Goal: Information Seeking & Learning: Learn about a topic

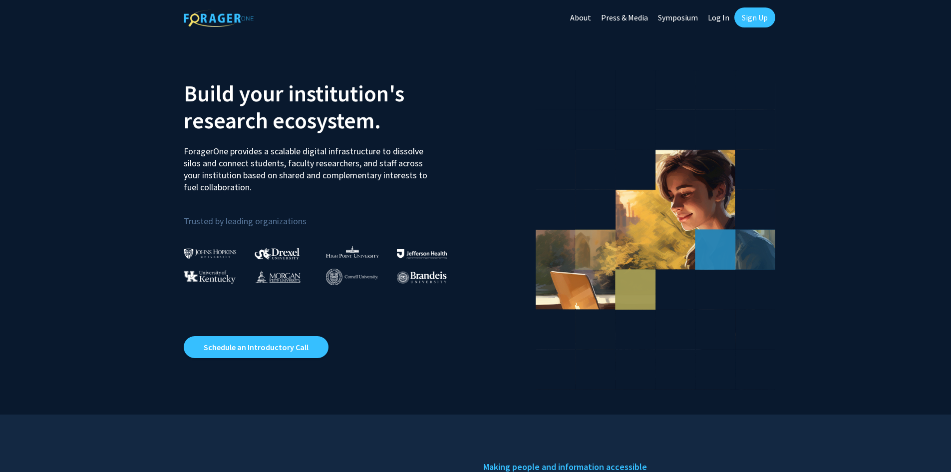
click at [714, 13] on link "Log In" at bounding box center [718, 17] width 31 height 35
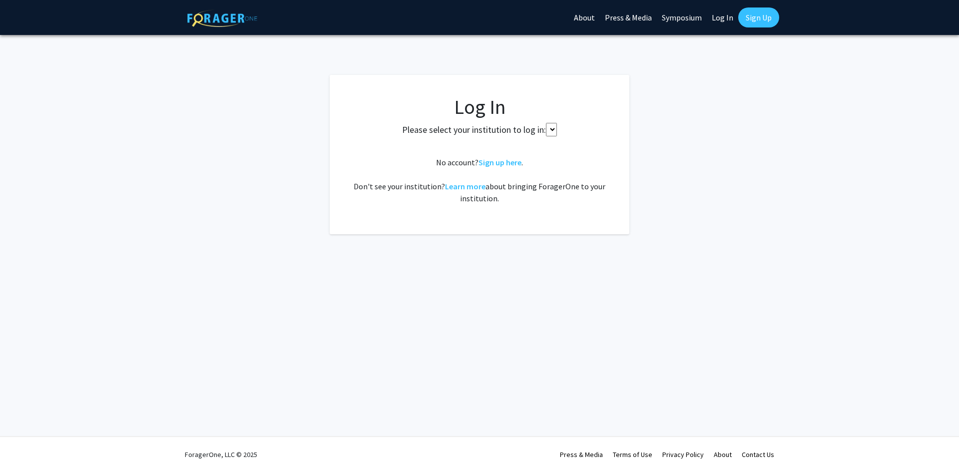
select select
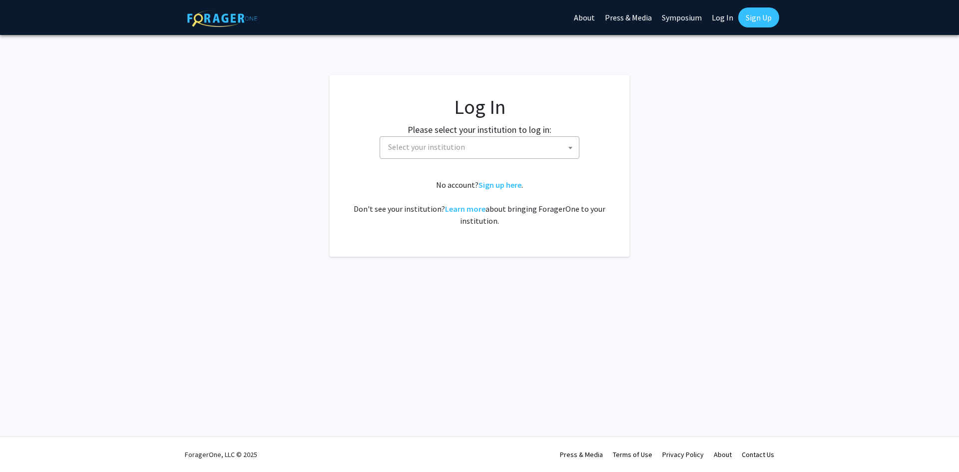
click at [555, 151] on span "Select your institution" at bounding box center [481, 147] width 195 height 20
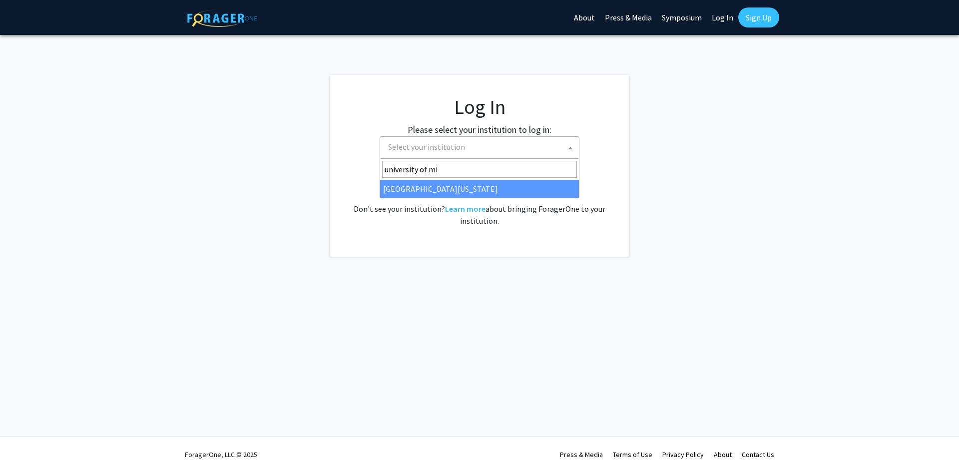
type input "university of mi"
select select "33"
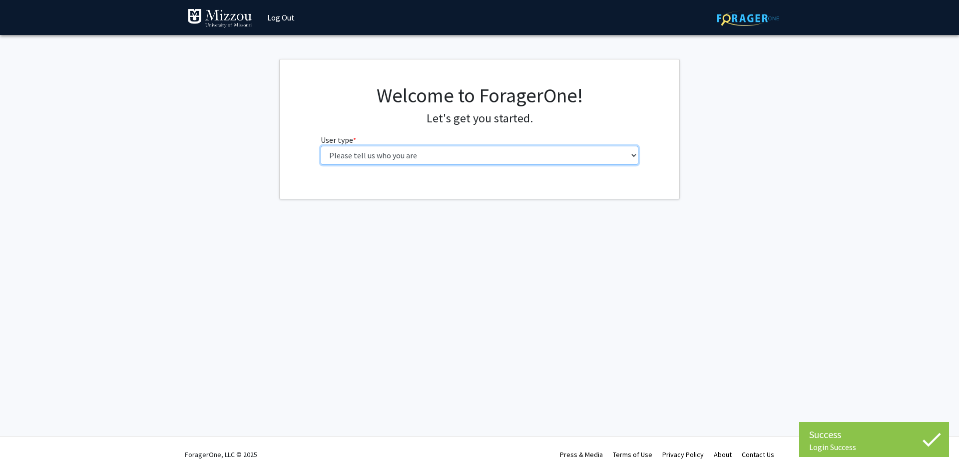
click at [424, 156] on select "Please tell us who you are Undergraduate Student Master's Student Doctoral Cand…" at bounding box center [480, 155] width 318 height 19
select select "1: undergrad"
click at [321, 146] on select "Please tell us who you are Undergraduate Student Master's Student Doctoral Cand…" at bounding box center [480, 155] width 318 height 19
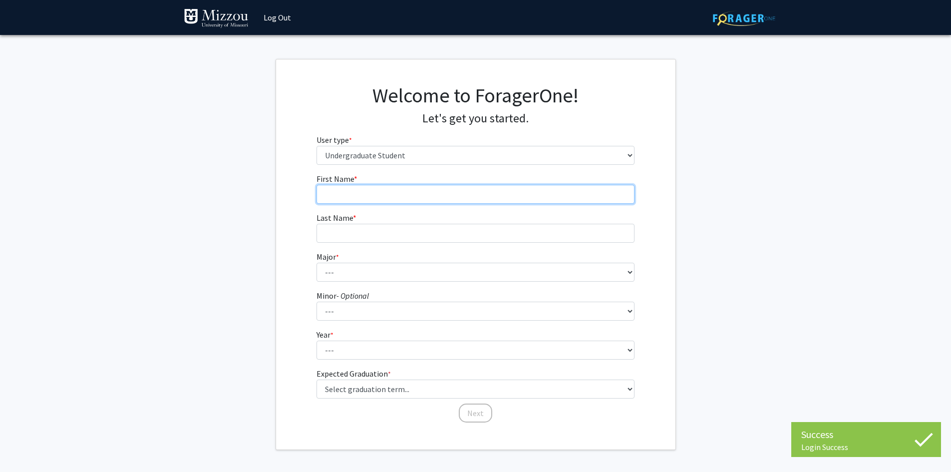
click at [418, 190] on input "First Name * required" at bounding box center [476, 194] width 318 height 19
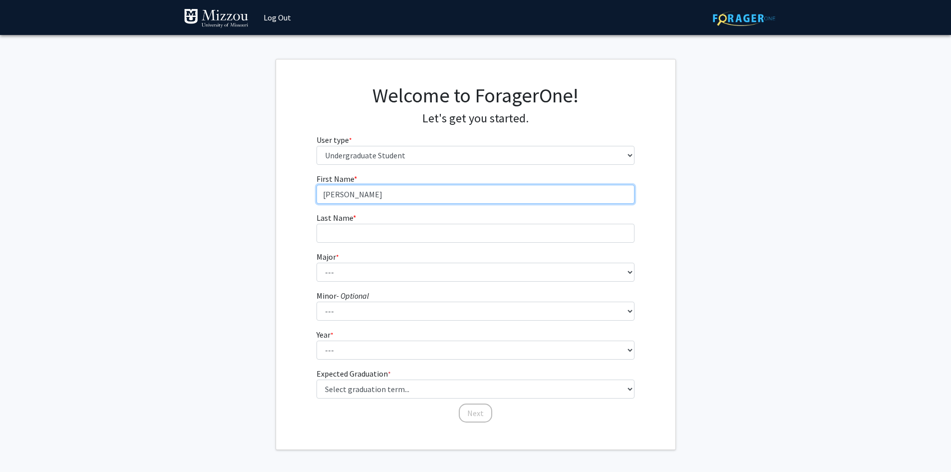
type input "Matthew"
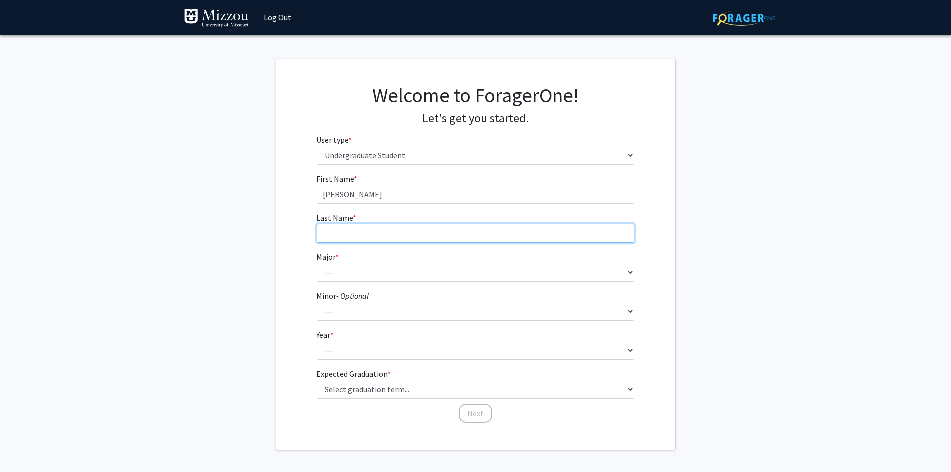
click at [374, 232] on input "Last Name * required" at bounding box center [476, 233] width 318 height 19
type input "Andrews"
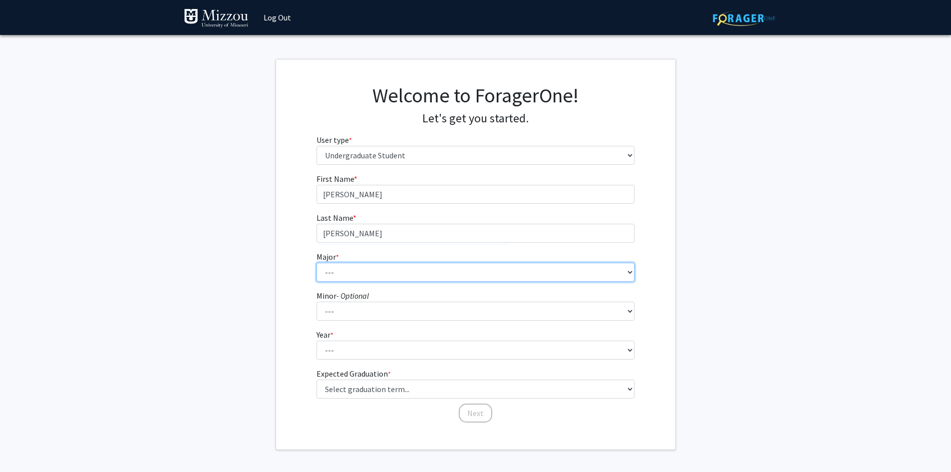
click at [361, 275] on select "--- Agribusiness Management Agricultural Education Agricultural Education: Comm…" at bounding box center [476, 272] width 318 height 19
select select "109: 2602"
click at [317, 263] on select "--- Agribusiness Management Agricultural Education Agricultural Education: Comm…" at bounding box center [476, 272] width 318 height 19
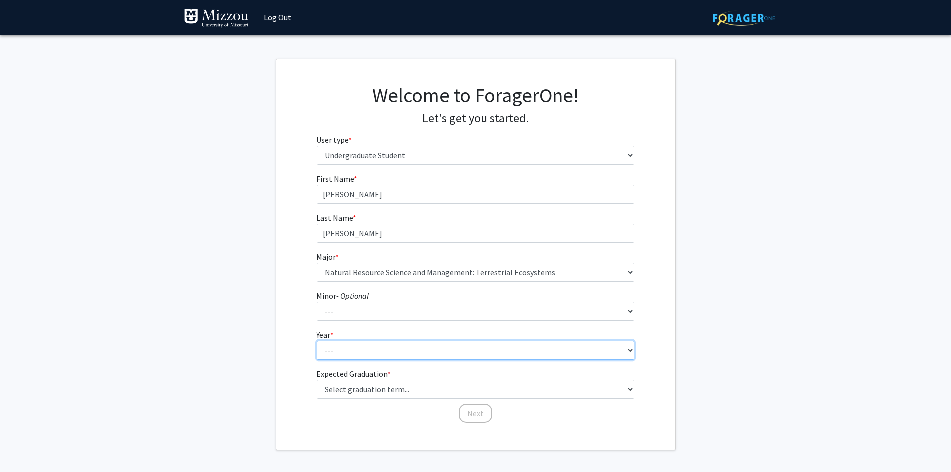
click at [390, 351] on select "--- First-year Sophomore Junior Senior Postbaccalaureate Certificate" at bounding box center [476, 350] width 318 height 19
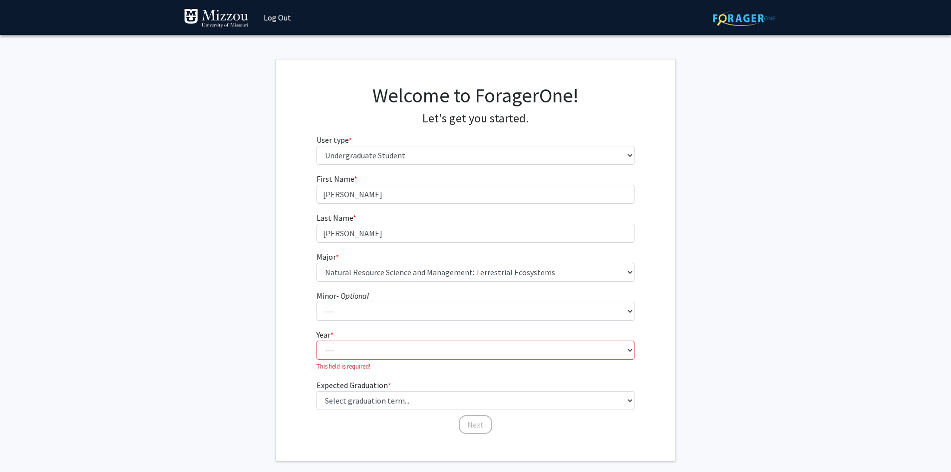
click at [297, 378] on div "First Name * required Matthew Last Name * required Andrews Major * required ---…" at bounding box center [475, 304] width 399 height 262
click at [354, 402] on select "Select graduation term... Spring 2025 Summer 2025 Fall 2025 Winter 2025 Spring …" at bounding box center [476, 400] width 318 height 19
select select "11: fall_2027"
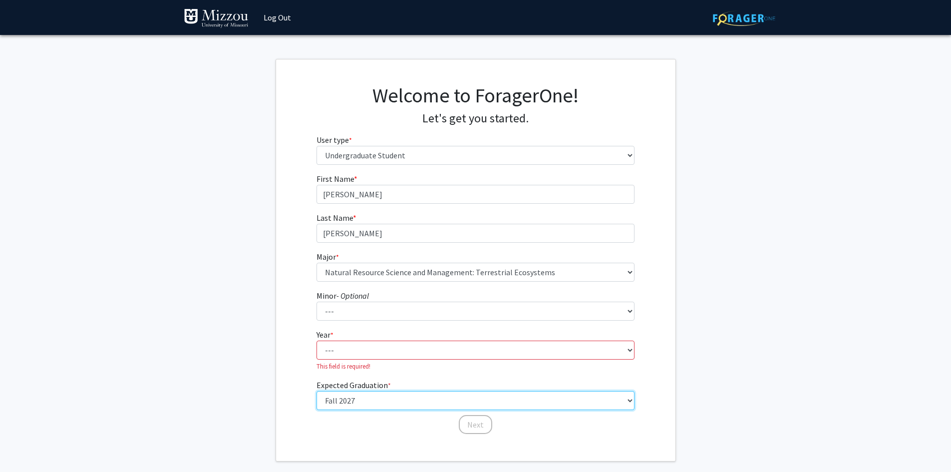
click at [317, 391] on select "Select graduation term... Spring 2025 Summer 2025 Fall 2025 Winter 2025 Spring …" at bounding box center [476, 400] width 318 height 19
click at [383, 346] on select "--- First-year Sophomore Junior Senior Postbaccalaureate Certificate" at bounding box center [476, 350] width 318 height 19
select select "1: first-year"
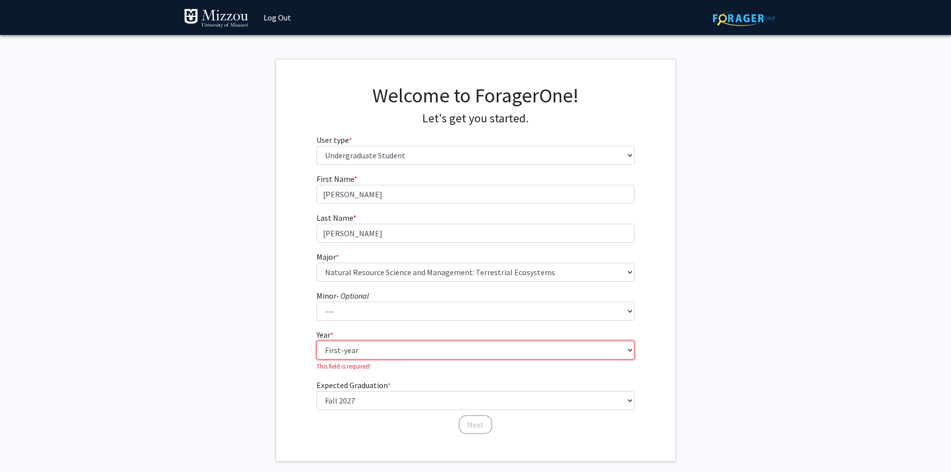
click at [317, 341] on select "--- First-year Sophomore Junior Senior Postbaccalaureate Certificate" at bounding box center [476, 350] width 318 height 19
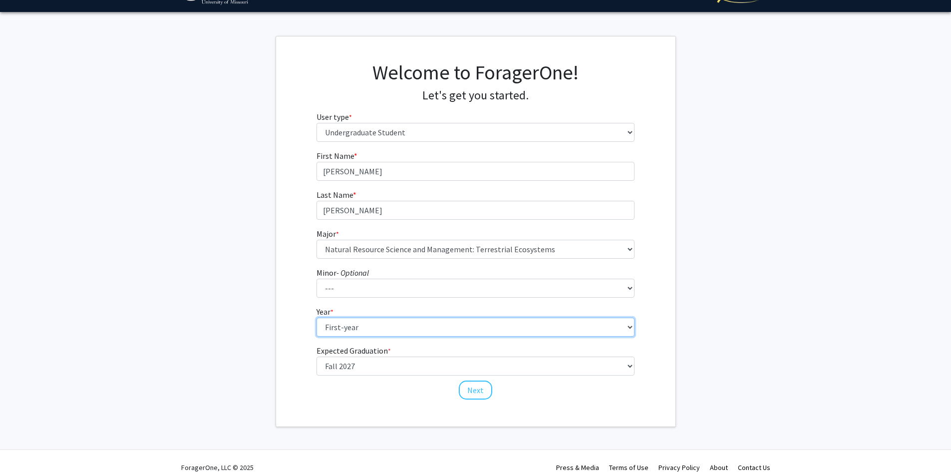
scroll to position [36, 0]
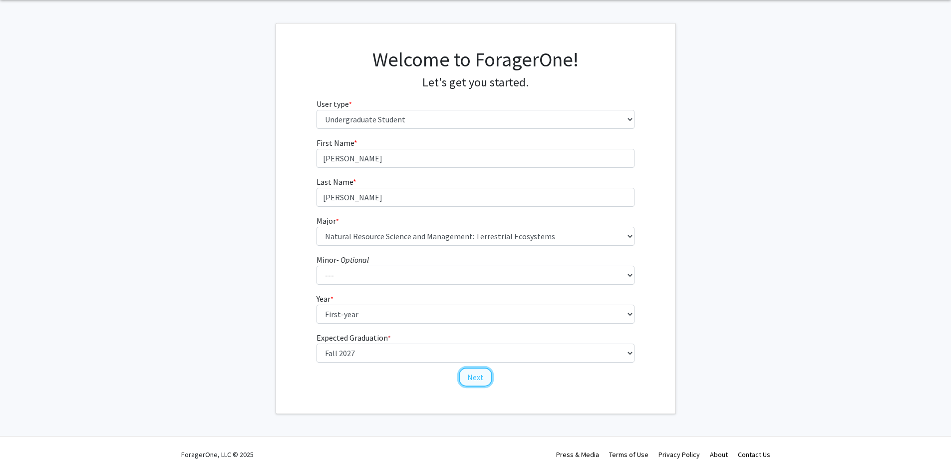
click at [477, 376] on button "Next" at bounding box center [475, 377] width 33 height 19
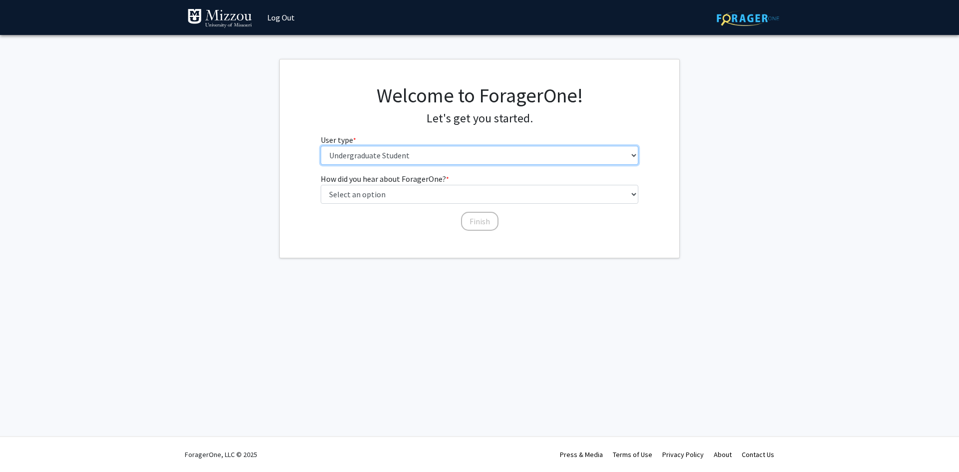
click at [389, 150] on select "Please tell us who you are Undergraduate Student Master's Student Doctoral Cand…" at bounding box center [480, 155] width 318 height 19
click at [321, 146] on select "Please tell us who you are Undergraduate Student Master's Student Doctoral Cand…" at bounding box center [480, 155] width 318 height 19
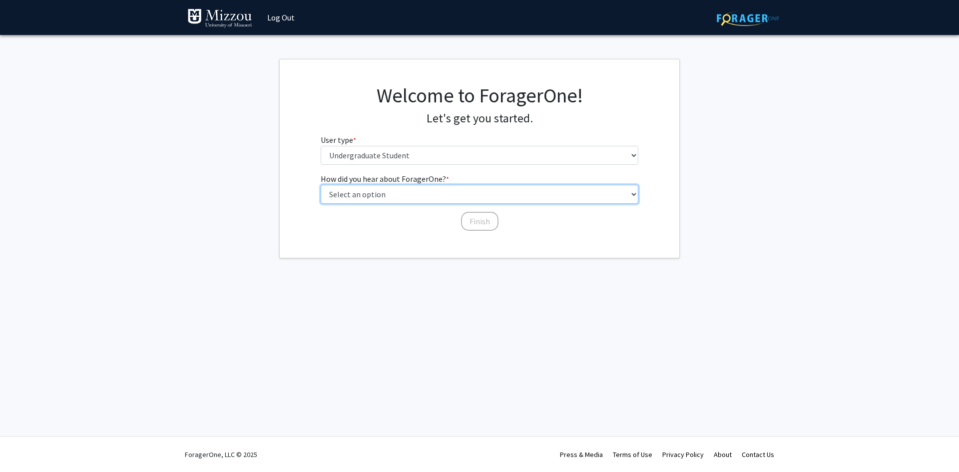
click at [387, 195] on select "Select an option Peer/student recommendation Faculty/staff recommendation Unive…" at bounding box center [480, 194] width 318 height 19
select select "2: faculty_recommendation"
click at [321, 185] on select "Select an option Peer/student recommendation Faculty/staff recommendation Unive…" at bounding box center [480, 194] width 318 height 19
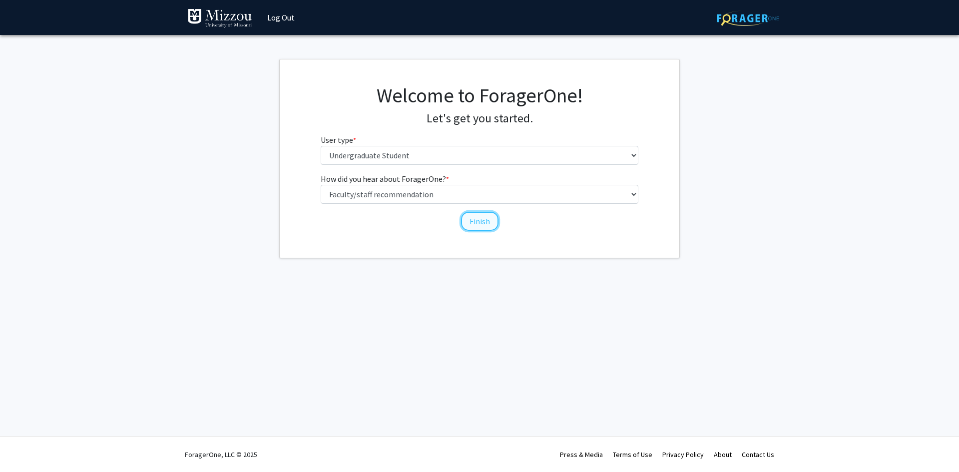
click at [476, 225] on button "Finish" at bounding box center [479, 221] width 37 height 19
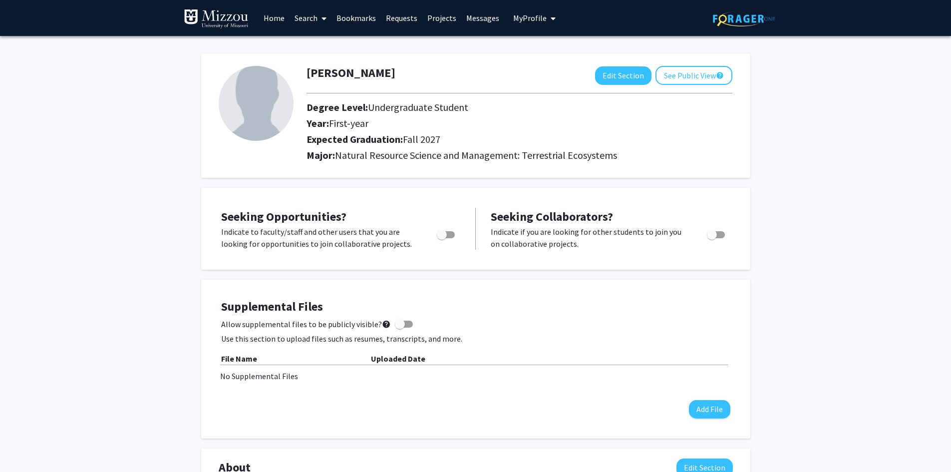
click at [325, 19] on icon at bounding box center [324, 18] width 5 height 8
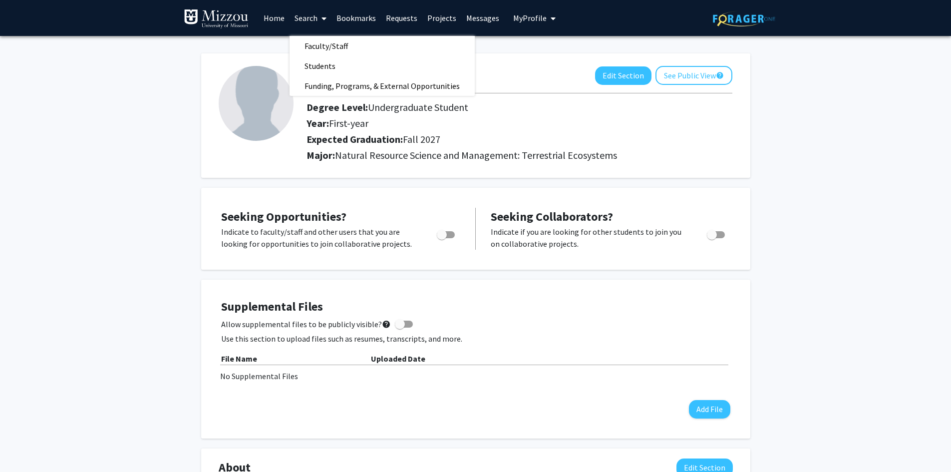
click at [305, 18] on link "Search" at bounding box center [311, 17] width 42 height 35
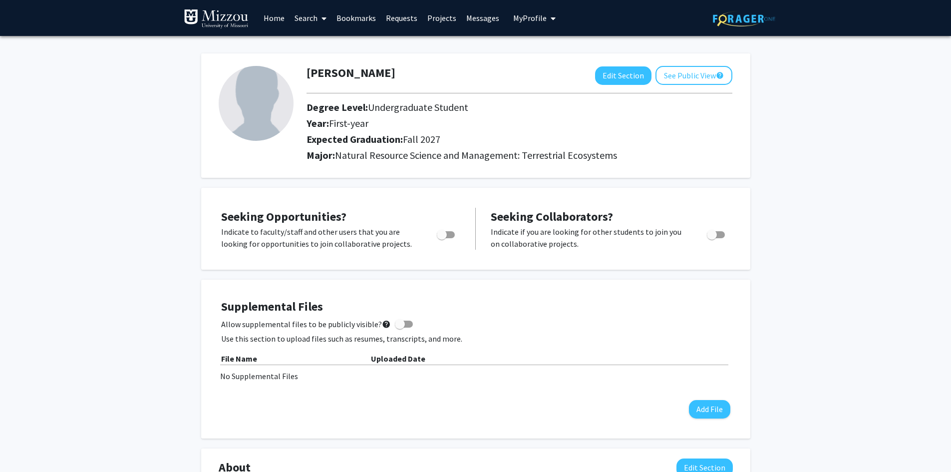
click at [450, 17] on link "Projects" at bounding box center [441, 17] width 39 height 35
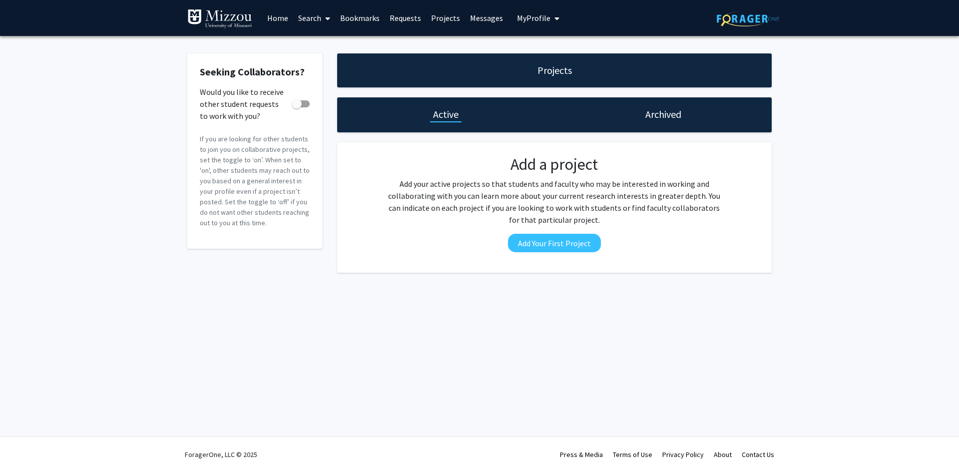
click at [528, 16] on span "My Profile" at bounding box center [533, 18] width 33 height 10
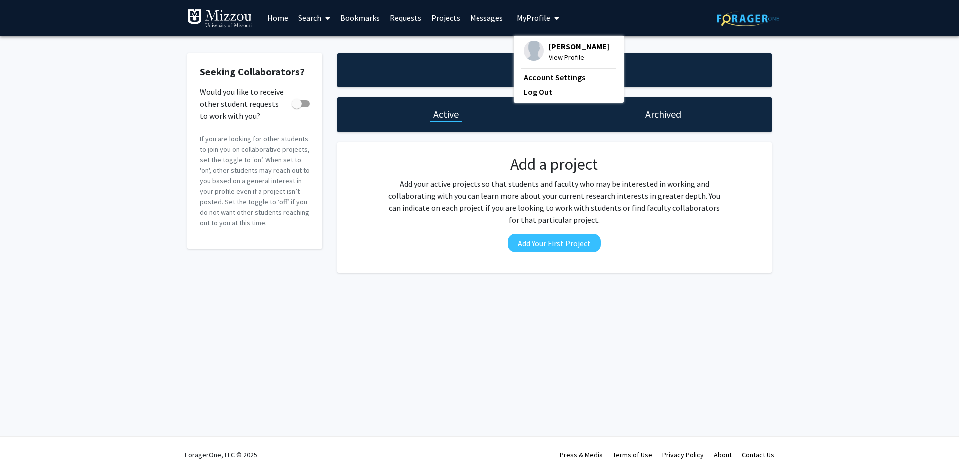
click at [276, 17] on link "Home" at bounding box center [277, 17] width 31 height 35
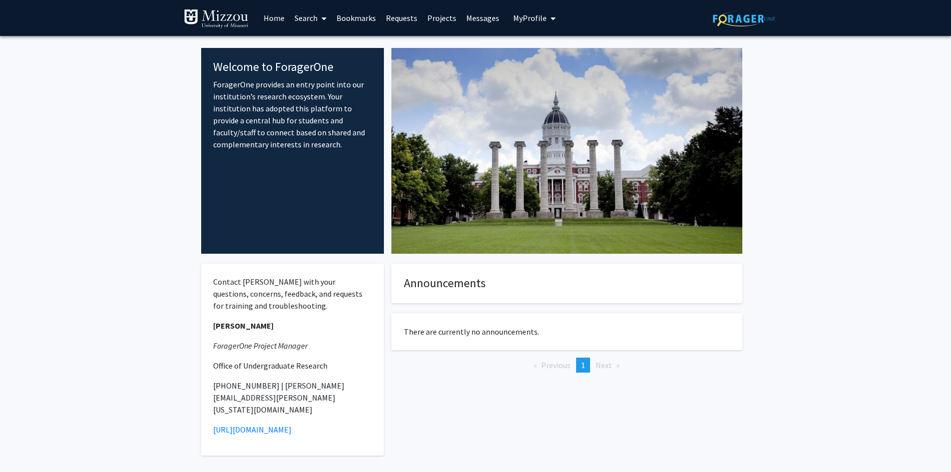
click at [317, 18] on link "Search" at bounding box center [311, 17] width 42 height 35
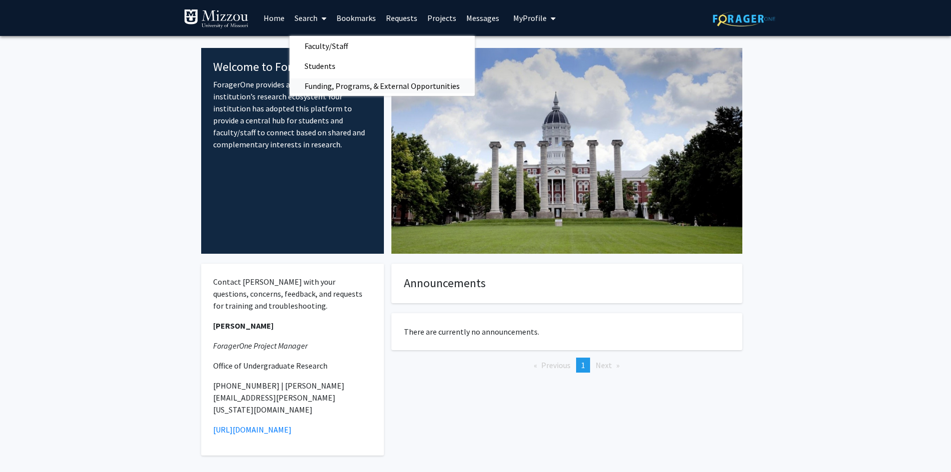
click at [339, 88] on span "Funding, Programs, & External Opportunities" at bounding box center [382, 86] width 185 height 20
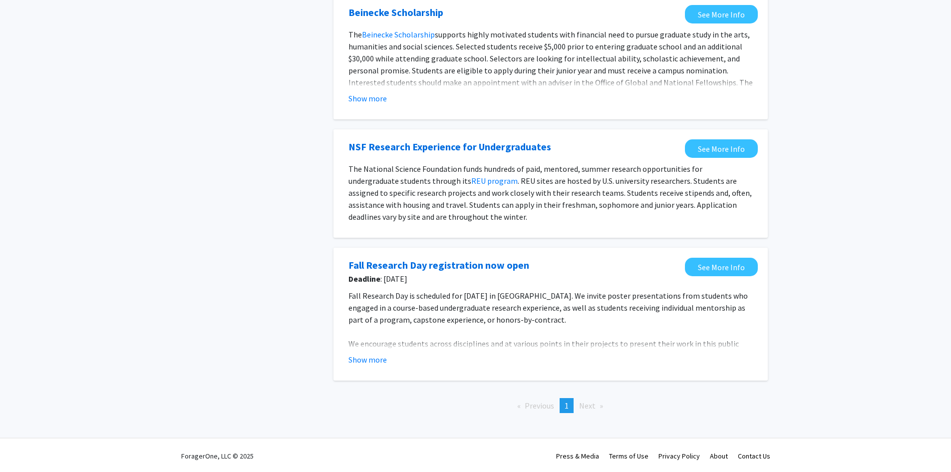
scroll to position [1037, 0]
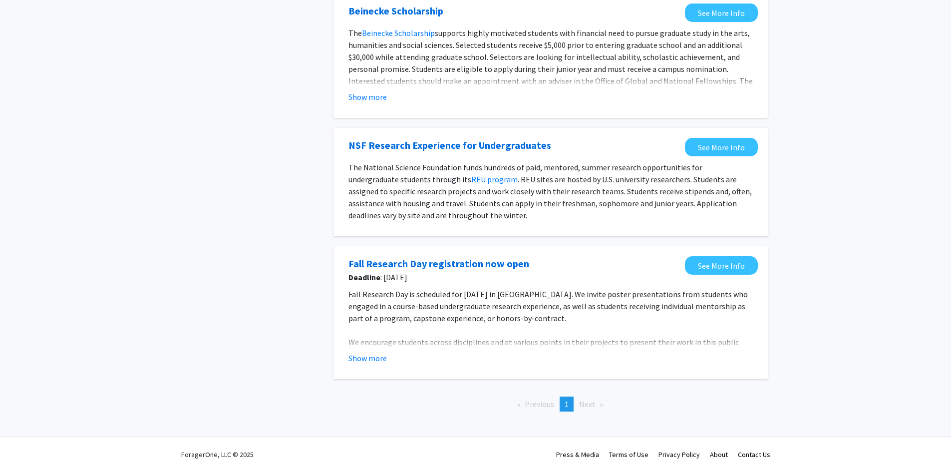
click at [579, 399] on li "Next page" at bounding box center [591, 403] width 34 height 15
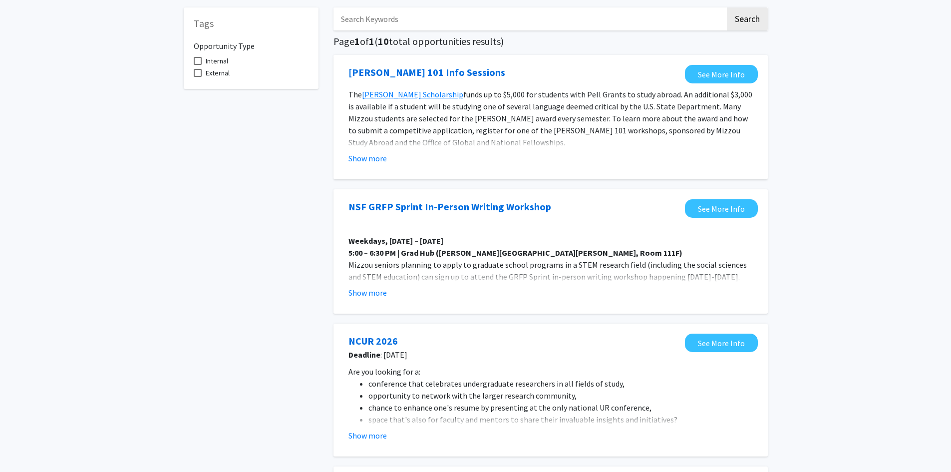
scroll to position [0, 0]
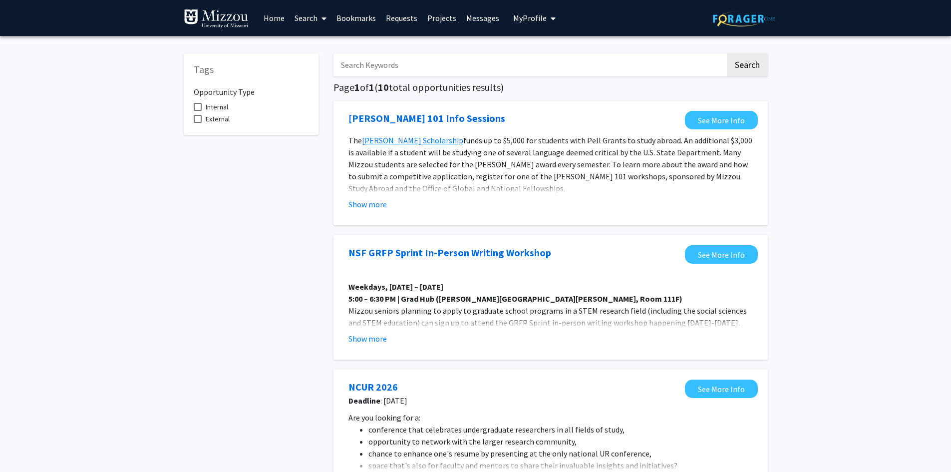
click at [309, 19] on link "Search" at bounding box center [311, 17] width 42 height 35
click at [321, 39] on span "Faculty/Staff" at bounding box center [326, 46] width 73 height 20
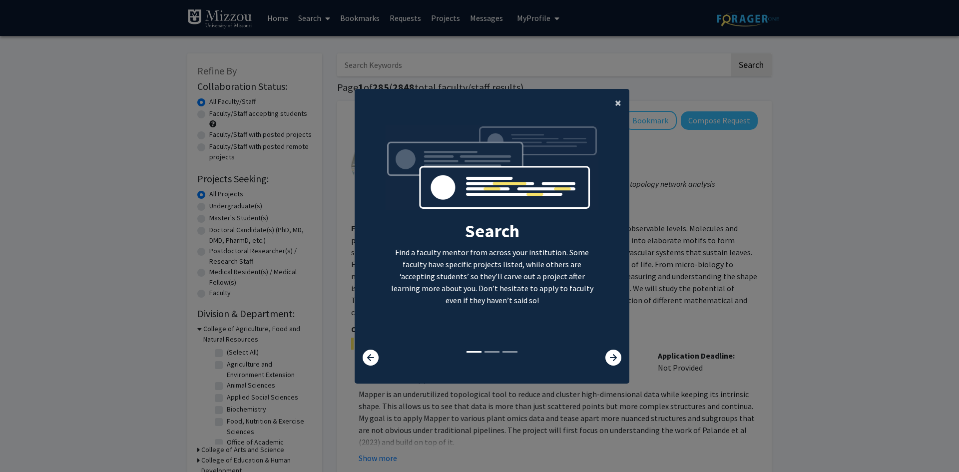
click at [615, 98] on span "×" at bounding box center [618, 102] width 6 height 15
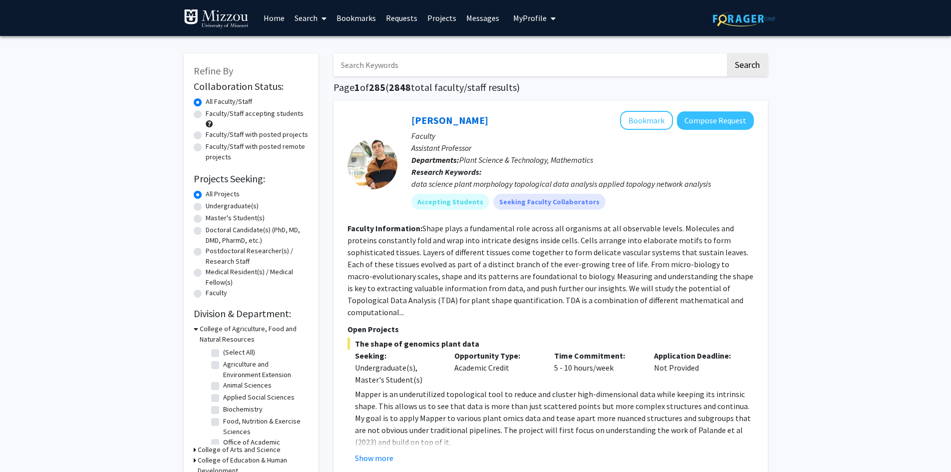
click at [206, 207] on label "Undergraduate(s)" at bounding box center [232, 206] width 53 height 10
click at [206, 207] on input "Undergraduate(s)" at bounding box center [209, 204] width 6 height 6
radio input "true"
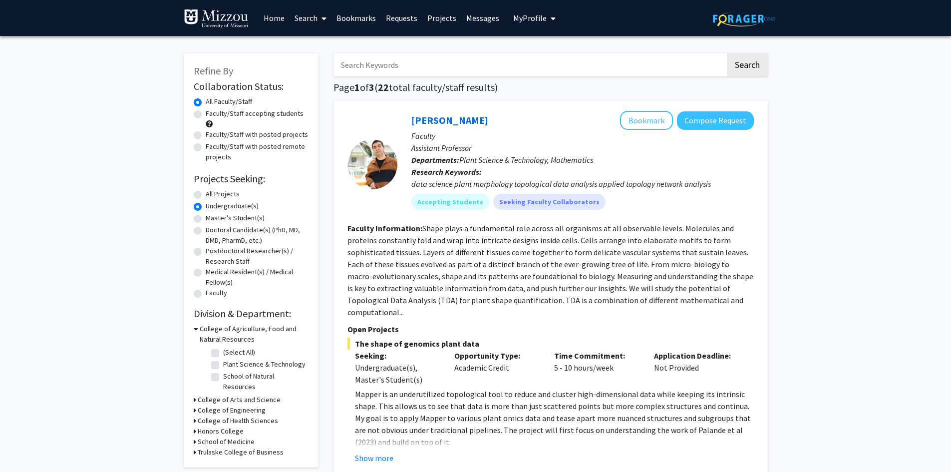
click at [206, 113] on label "Faculty/Staff accepting students" at bounding box center [255, 113] width 98 height 10
click at [206, 113] on input "Faculty/Staff accepting students" at bounding box center [209, 111] width 6 height 6
radio input "true"
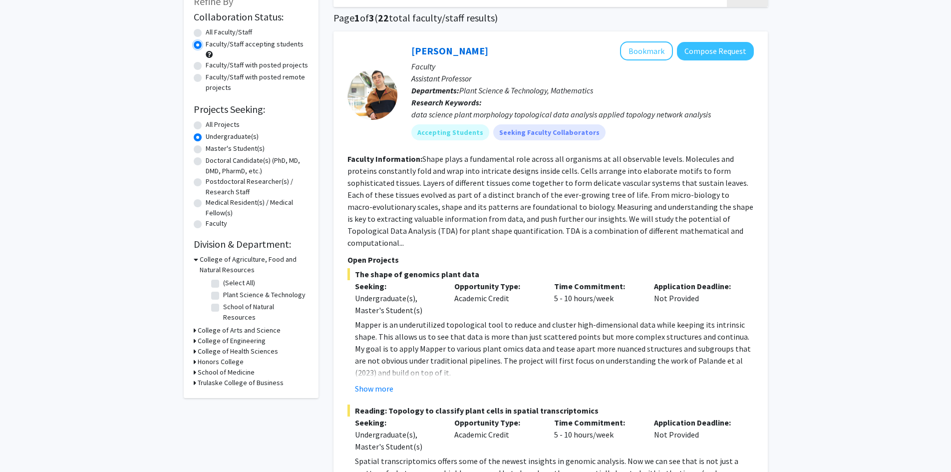
scroll to position [150, 0]
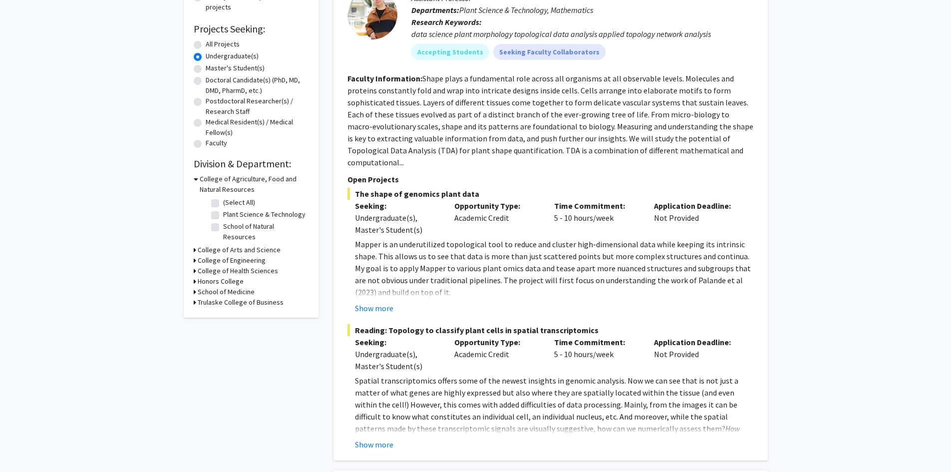
click at [210, 226] on fg-checkbox-list "(Select All) (Select All) Plant Science & Technology Plant Science & Technology…" at bounding box center [259, 220] width 100 height 50
click at [223, 226] on label "School of Natural Resources" at bounding box center [264, 231] width 83 height 21
click at [223, 226] on input "School of Natural Resources" at bounding box center [226, 224] width 6 height 6
checkbox input "true"
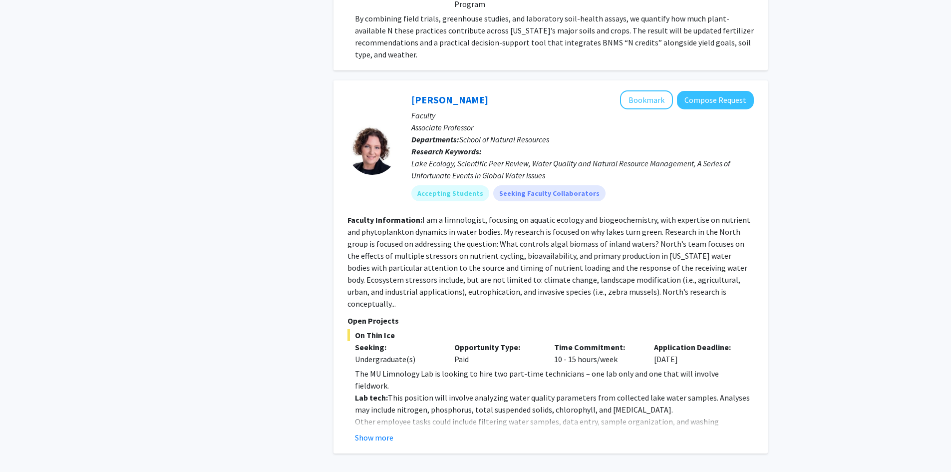
scroll to position [849, 0]
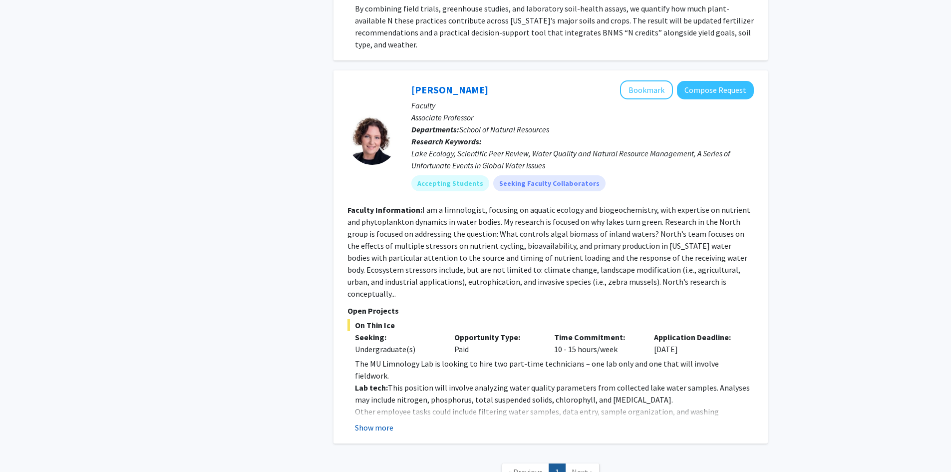
click at [368, 421] on button "Show more" at bounding box center [374, 427] width 38 height 12
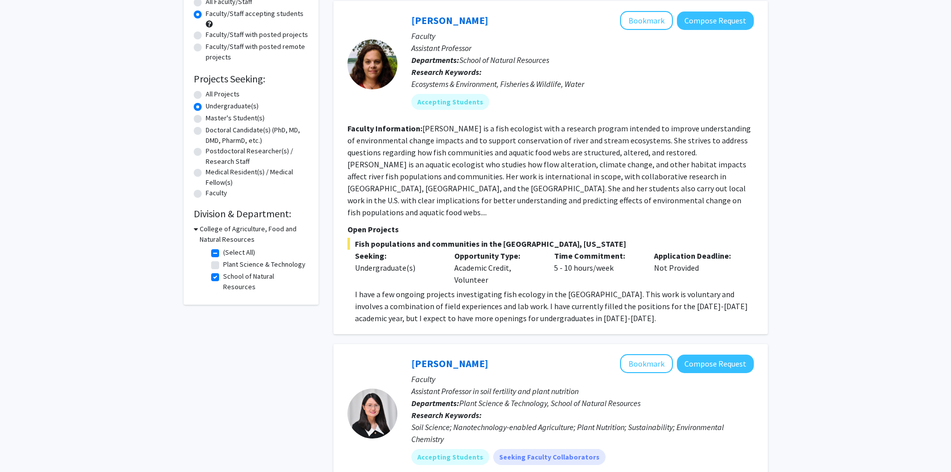
scroll to position [0, 0]
